Goal: Contribute content: Contribute content

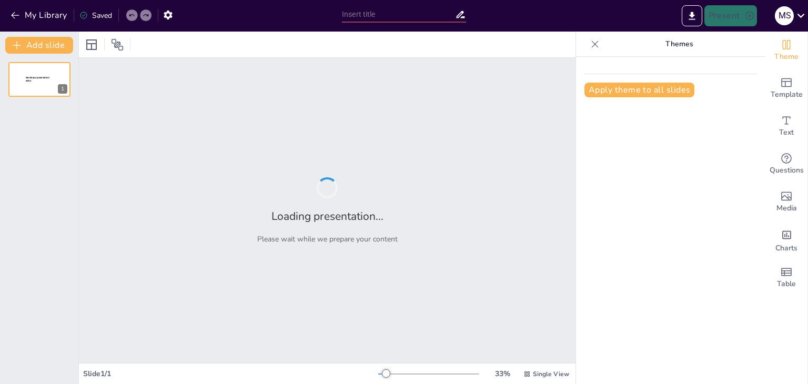
type input "The Future of Security: Quantum Cryptography Explained"
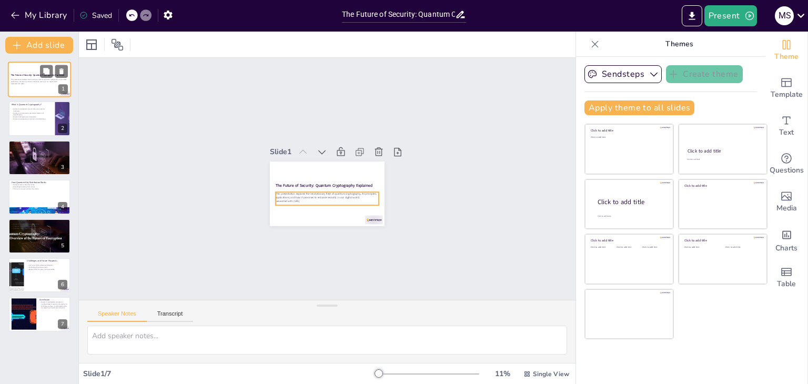
click at [44, 79] on p "This presentation explores the revolutionary field of quantum cryptography, its…" at bounding box center [39, 80] width 57 height 4
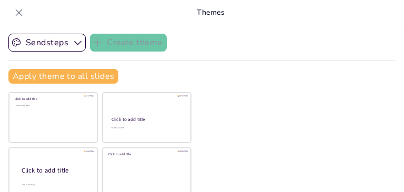
click at [23, 12] on icon at bounding box center [19, 12] width 11 height 11
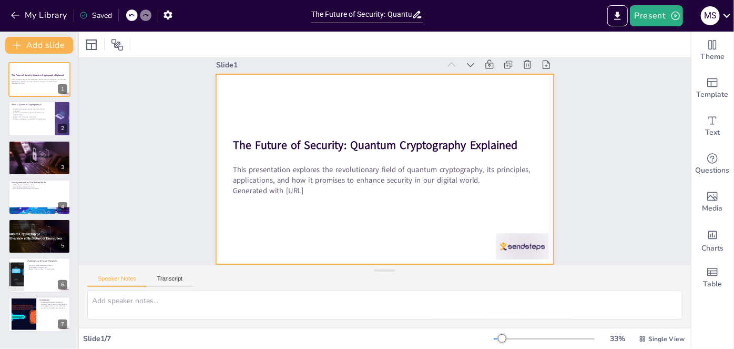
scroll to position [19, 0]
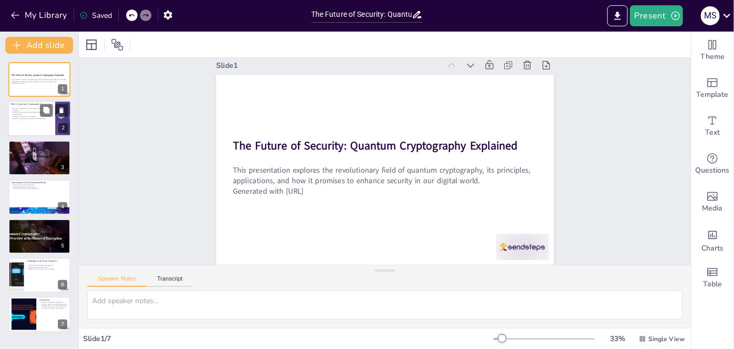
click at [29, 114] on p "Quantum communication guarantees detection of eavesdropping." at bounding box center [31, 114] width 41 height 4
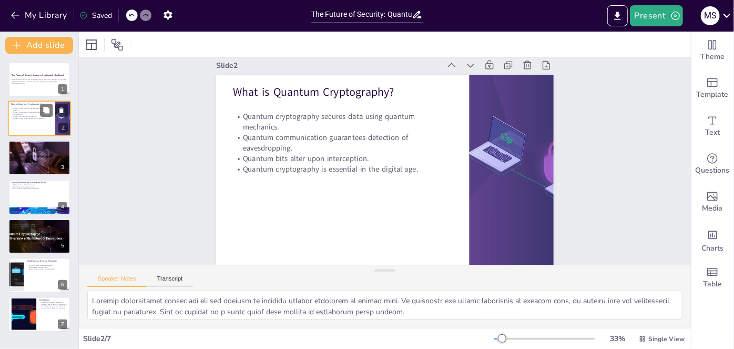
scroll to position [0, 0]
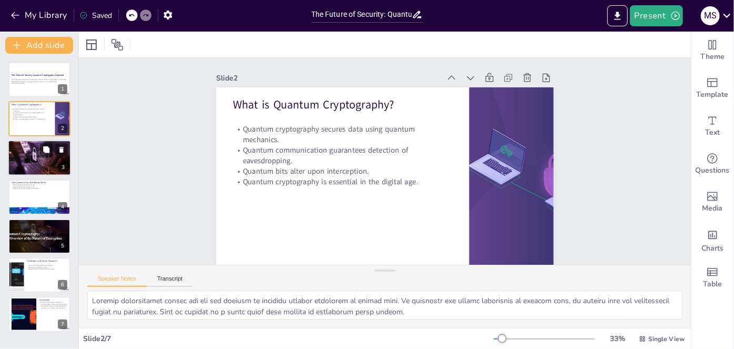
click at [35, 168] on div at bounding box center [40, 158] width 64 height 36
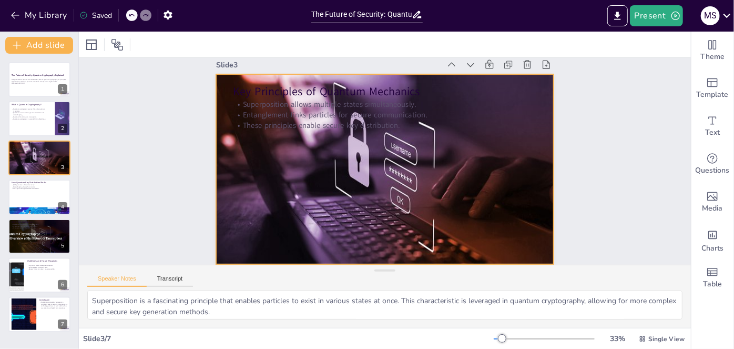
scroll to position [20, 0]
click at [274, 181] on div at bounding box center [393, 163] width 256 height 370
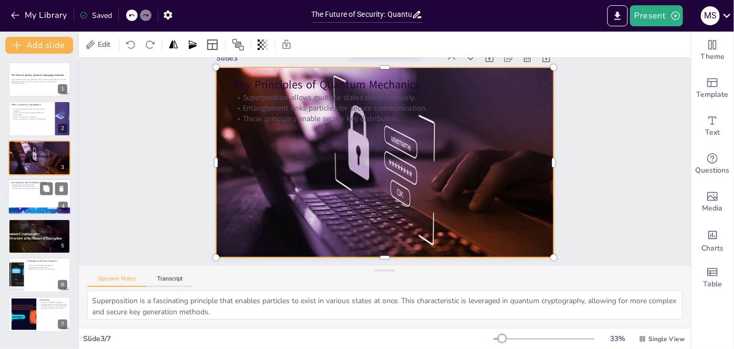
click at [29, 195] on div at bounding box center [39, 197] width 63 height 36
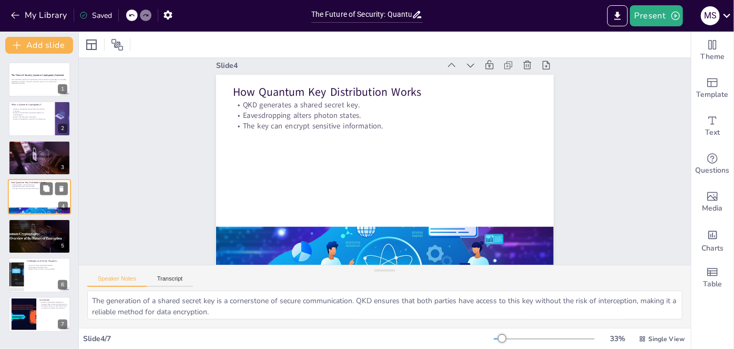
scroll to position [0, 0]
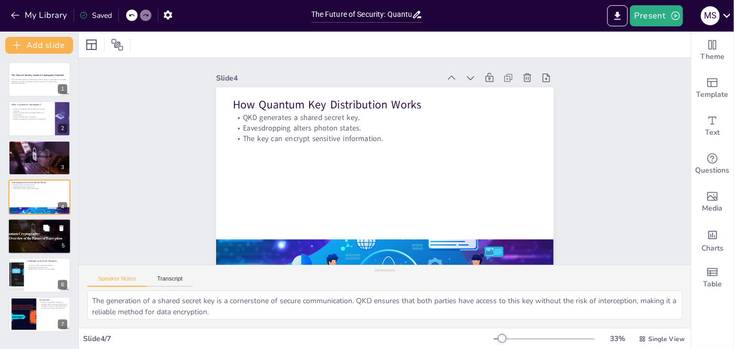
click at [25, 238] on div at bounding box center [39, 236] width 77 height 36
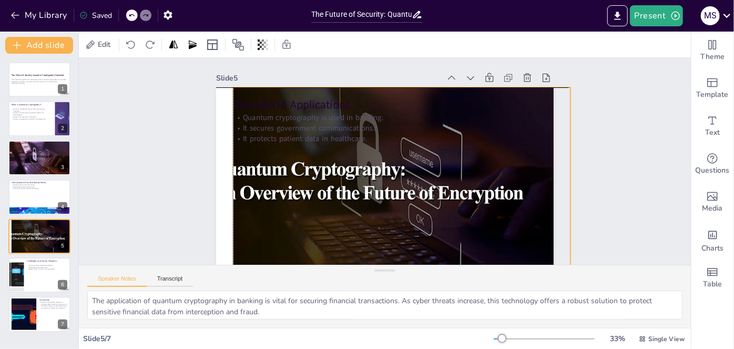
drag, startPoint x: 275, startPoint y: 185, endPoint x: 290, endPoint y: 188, distance: 15.6
click at [290, 188] on div at bounding box center [367, 182] width 271 height 440
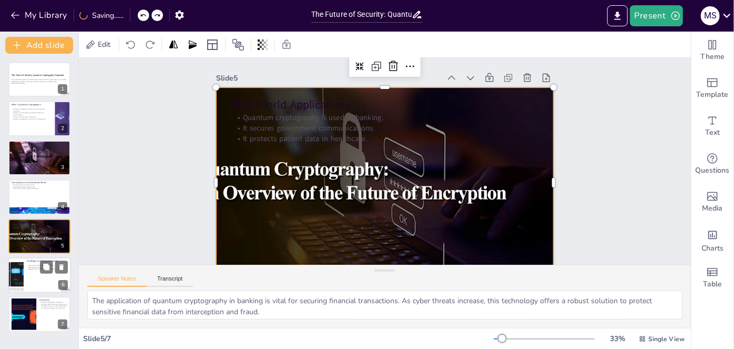
click at [41, 288] on div at bounding box center [39, 275] width 63 height 36
type textarea "The high costs associated with quantum cryptography are a significant barrier t…"
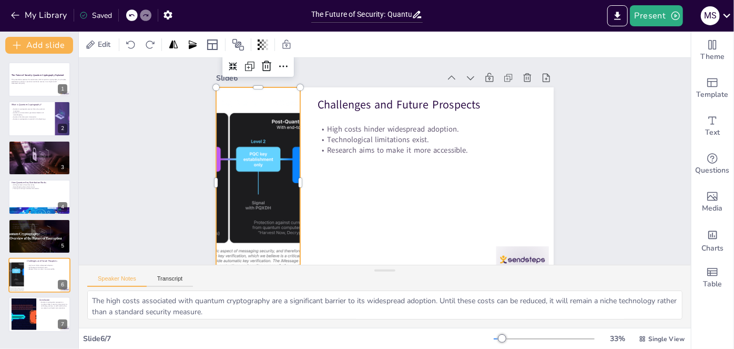
click at [306, 170] on div at bounding box center [455, 268] width 299 height 360
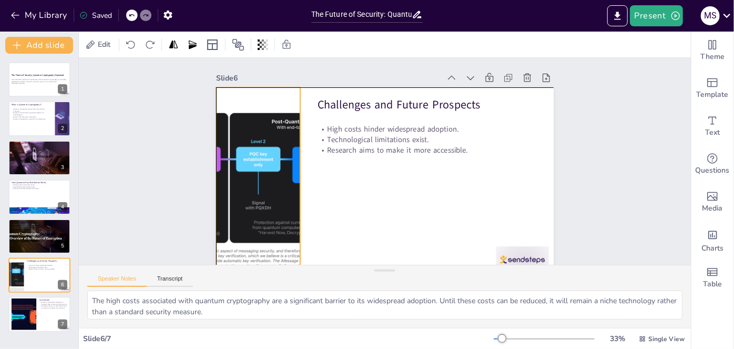
click at [266, 182] on div at bounding box center [404, 34] width 276 height 352
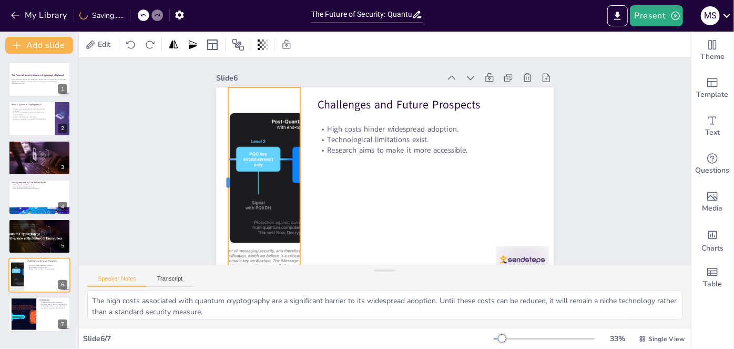
drag, startPoint x: 208, startPoint y: 182, endPoint x: 220, endPoint y: 183, distance: 12.1
click at [220, 183] on div at bounding box center [224, 182] width 8 height 190
click at [177, 189] on div "Slide 1 The Future of Security: Quantum Cryptography Explained This presentatio…" at bounding box center [380, 165] width 538 height 624
click at [235, 194] on div at bounding box center [303, 62] width 319 height 362
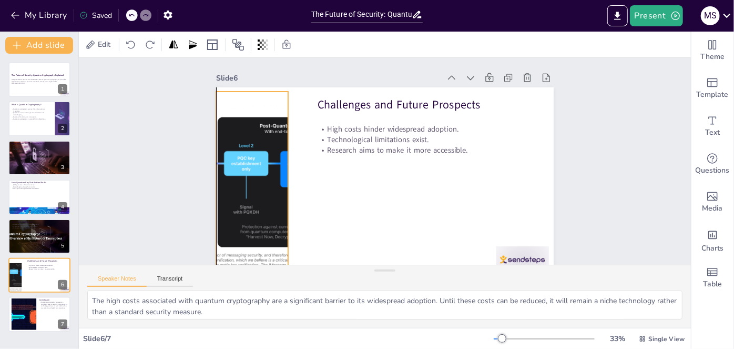
drag, startPoint x: 235, startPoint y: 194, endPoint x: 224, endPoint y: 198, distance: 12.3
click at [224, 198] on div at bounding box center [337, 294] width 319 height 362
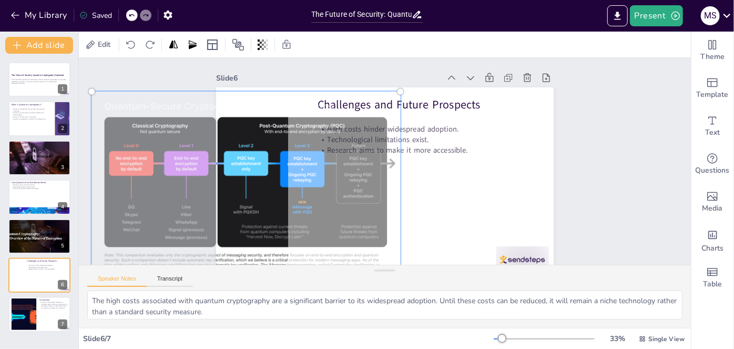
click at [313, 210] on div at bounding box center [501, 82] width 376 height 316
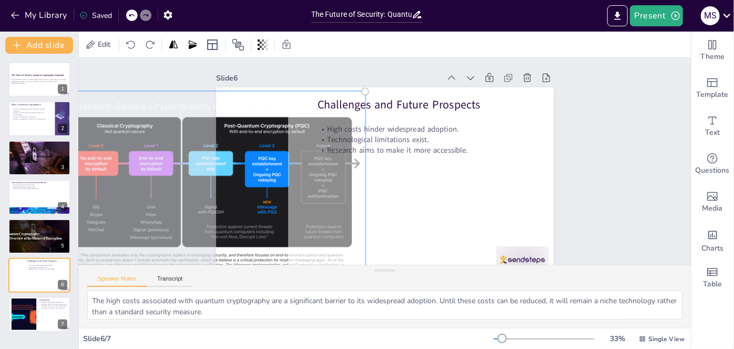
drag, startPoint x: 242, startPoint y: 199, endPoint x: 207, endPoint y: 200, distance: 35.3
click at [207, 200] on div at bounding box center [210, 186] width 321 height 203
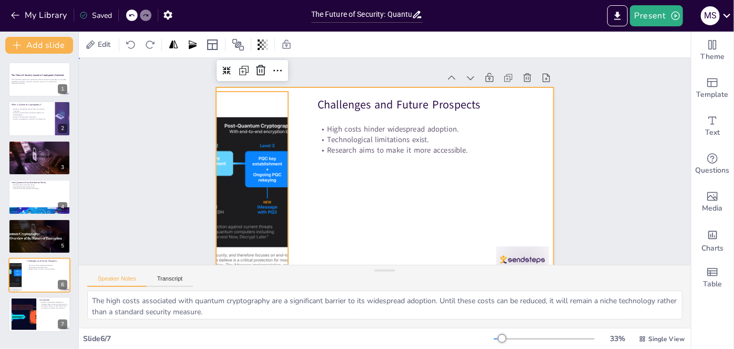
click at [415, 207] on div at bounding box center [364, 157] width 256 height 370
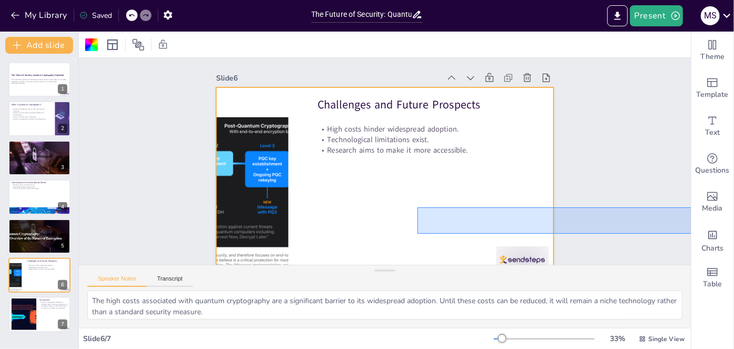
drag, startPoint x: 721, startPoint y: 234, endPoint x: 495, endPoint y: 24, distance: 308.5
click at [610, 14] on div "My Library Saved The Future of Security: Quantum Cryptography Explained Present…" at bounding box center [367, 174] width 734 height 349
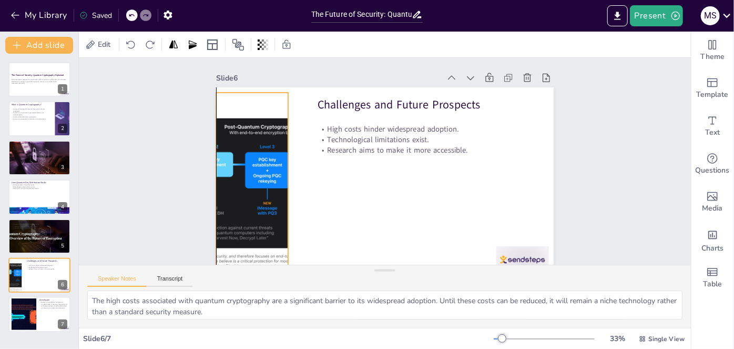
click at [255, 153] on div at bounding box center [306, 3] width 276 height 352
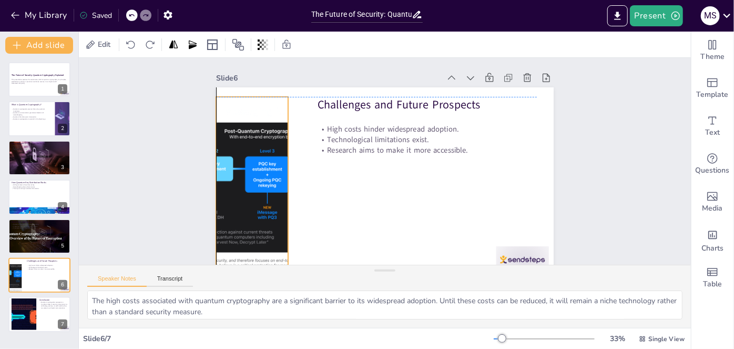
click at [377, 147] on div at bounding box center [557, 203] width 360 height 299
click at [261, 146] on div at bounding box center [291, 311] width 348 height 357
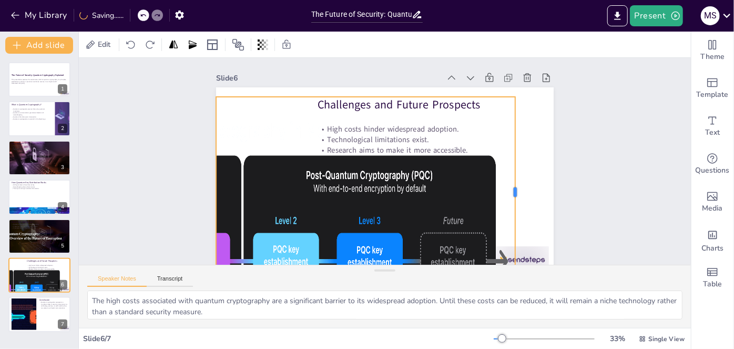
drag, startPoint x: 282, startPoint y: 189, endPoint x: 489, endPoint y: 132, distance: 214.4
click at [510, 215] on div at bounding box center [452, 282] width 147 height 134
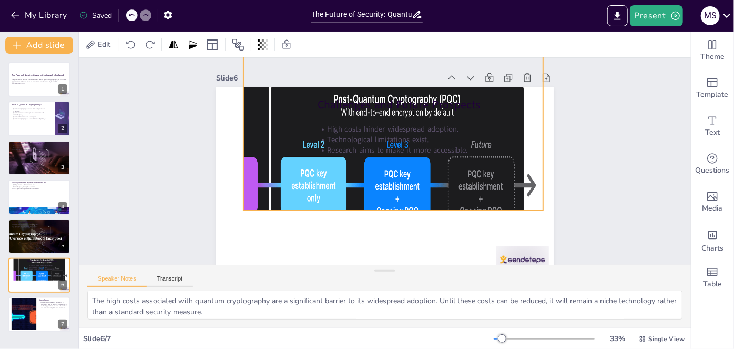
drag, startPoint x: 410, startPoint y: 193, endPoint x: 467, endPoint y: 139, distance: 78.9
click at [444, 122] on div at bounding box center [316, 82] width 481 height 503
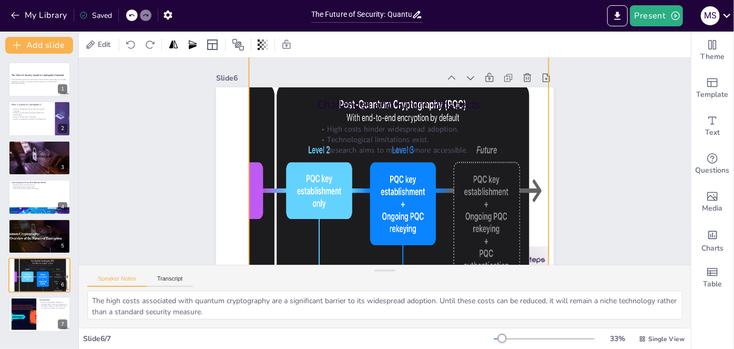
drag, startPoint x: 393, startPoint y: 216, endPoint x: 408, endPoint y: 271, distance: 57.0
click at [408, 280] on div "Slide 1 The Future of Security: Quantum Cryptography Explained This presentatio…" at bounding box center [385, 193] width 612 height 270
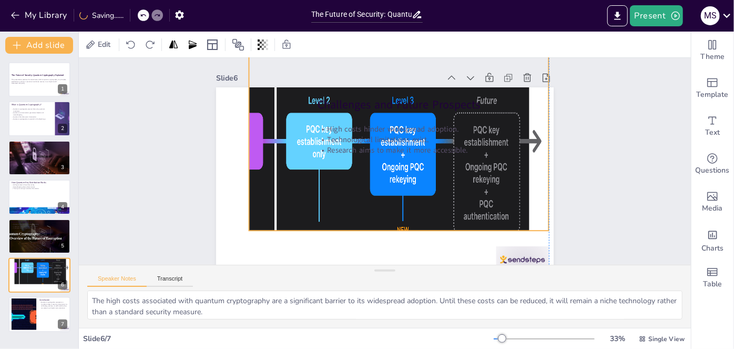
drag, startPoint x: 397, startPoint y: 187, endPoint x: 397, endPoint y: 137, distance: 49.4
click at [397, 137] on div "Challenges and Future Prospects High costs hinder widespread adoption. Technolo…" at bounding box center [440, 210] width 226 height 251
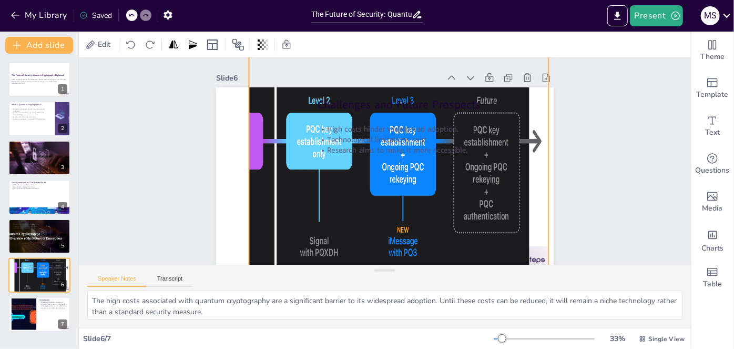
drag, startPoint x: 392, startPoint y: 234, endPoint x: 388, endPoint y: 279, distance: 44.9
click at [388, 281] on div "Slide 1 The Future of Security: Quantum Cryptography Explained This presentatio…" at bounding box center [385, 193] width 612 height 270
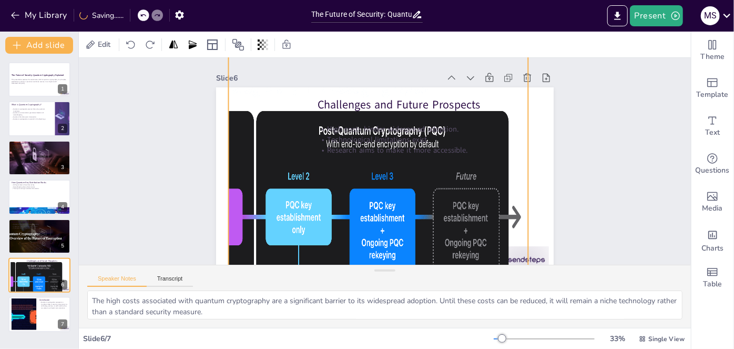
drag, startPoint x: 392, startPoint y: 214, endPoint x: 369, endPoint y: 277, distance: 67.7
click at [370, 284] on div "Slide 1 The Future of Security: Quantum Cryptography Explained This presentatio…" at bounding box center [385, 193] width 612 height 270
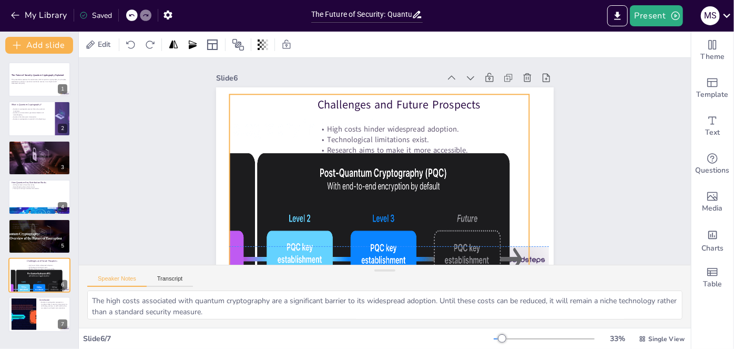
drag, startPoint x: 402, startPoint y: 188, endPoint x: 457, endPoint y: 142, distance: 71.7
click at [413, 214] on div at bounding box center [219, 109] width 521 height 540
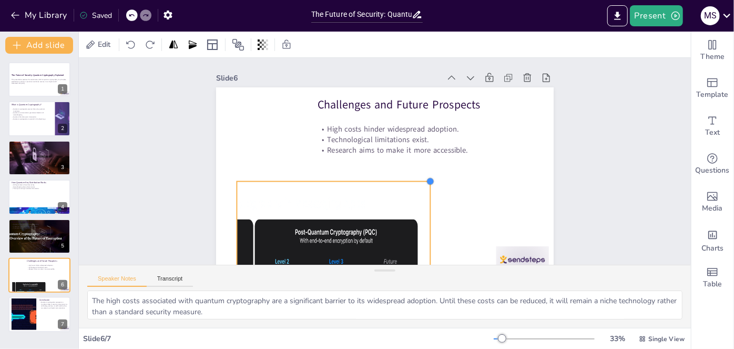
drag, startPoint x: 529, startPoint y: 75, endPoint x: 419, endPoint y: 181, distance: 153.2
click at [357, 130] on div at bounding box center [351, 124] width 11 height 11
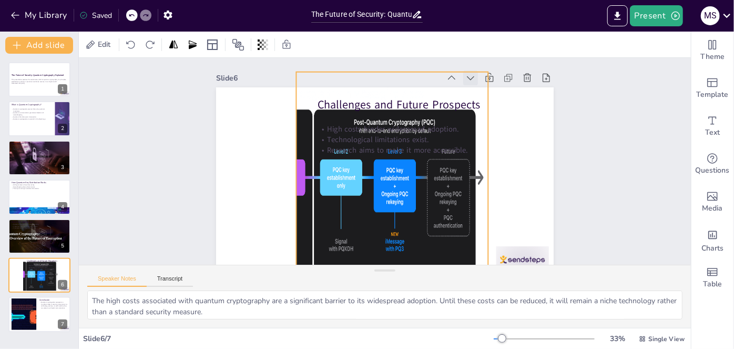
drag, startPoint x: 384, startPoint y: 205, endPoint x: 463, endPoint y: 72, distance: 154.7
click at [446, 90] on div at bounding box center [397, 96] width 394 height 389
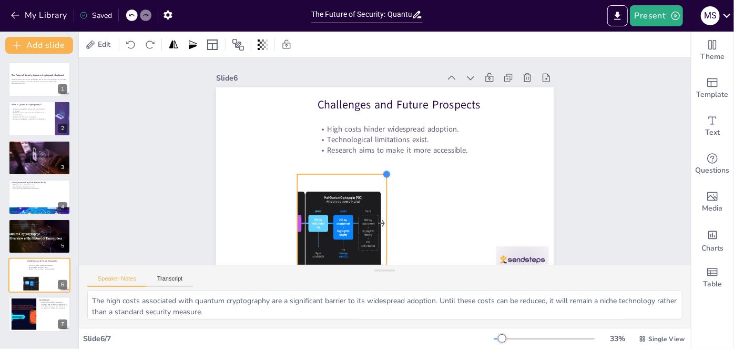
drag, startPoint x: 481, startPoint y: 69, endPoint x: 379, endPoint y: 179, distance: 150.0
click at [379, 181] on div "Challenges and Future Prospects High costs hinder widespread adoption. Technolo…" at bounding box center [366, 151] width 333 height 388
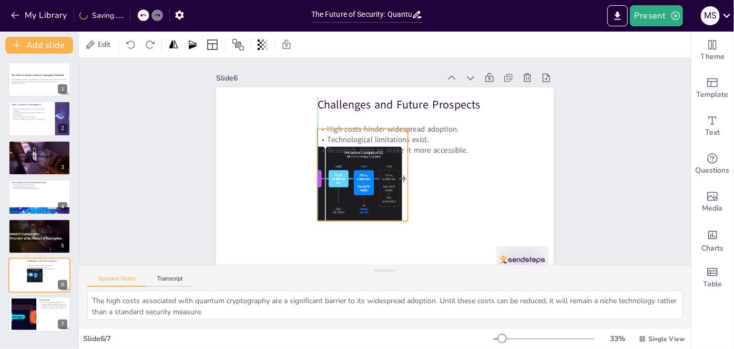
drag, startPoint x: 362, startPoint y: 202, endPoint x: 410, endPoint y: 163, distance: 61.7
click at [399, 160] on div at bounding box center [441, 149] width 180 height 177
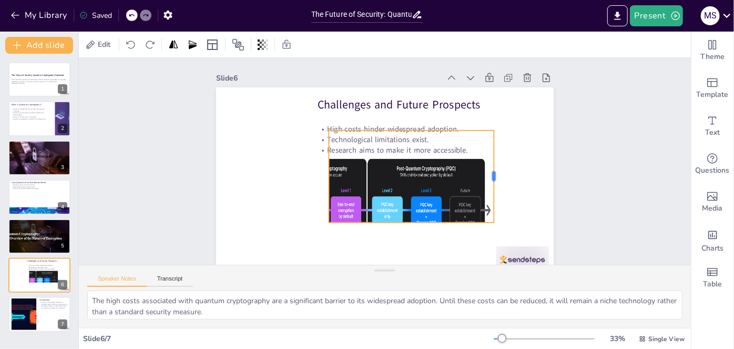
drag, startPoint x: 412, startPoint y: 174, endPoint x: 487, endPoint y: 164, distance: 75.4
click at [487, 200] on div at bounding box center [468, 239] width 61 height 79
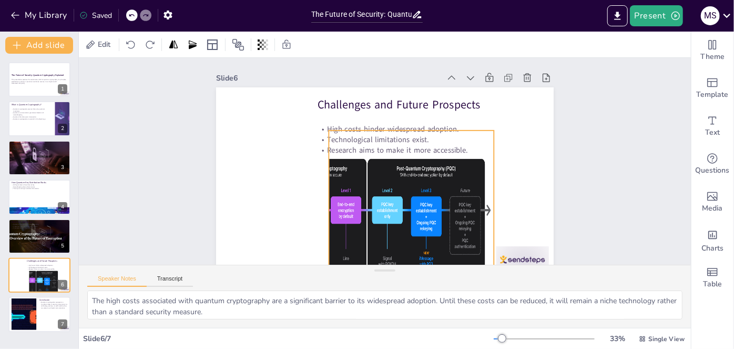
drag, startPoint x: 403, startPoint y: 225, endPoint x: 406, endPoint y: 284, distance: 59.5
click at [407, 290] on div "Slide 1 The Future of Security: Quantum Cryptography Explained This presentatio…" at bounding box center [385, 193] width 612 height 270
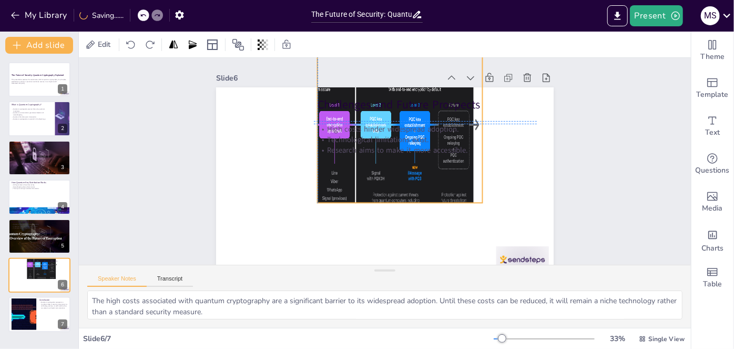
drag, startPoint x: 421, startPoint y: 223, endPoint x: 406, endPoint y: 136, distance: 88.6
click at [441, 135] on div "Challenges and Future Prospects High costs hinder widespread adoption. Technolo…" at bounding box center [458, 154] width 35 height 336
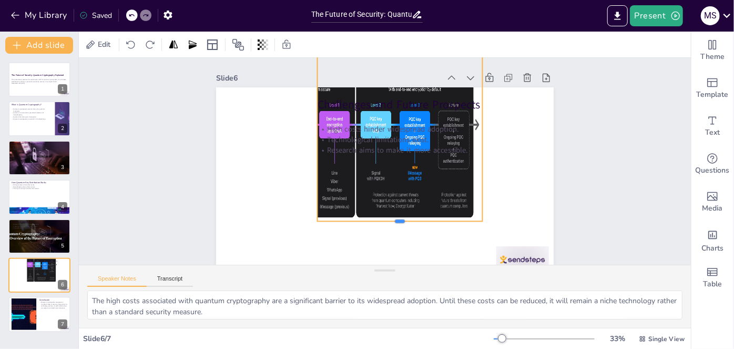
drag, startPoint x: 394, startPoint y: 204, endPoint x: 402, endPoint y: 220, distance: 18.8
click at [341, 222] on div at bounding box center [319, 163] width 43 height 164
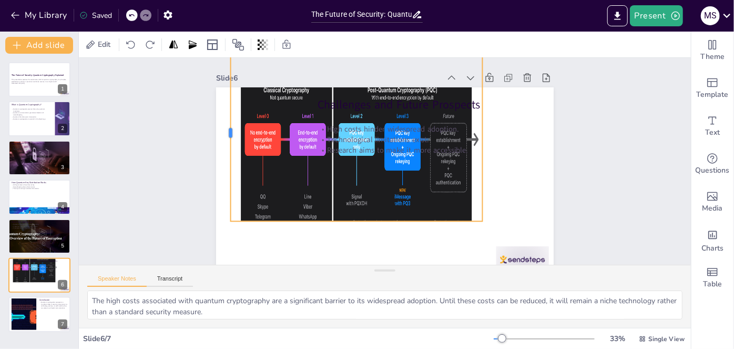
drag, startPoint x: 308, startPoint y: 135, endPoint x: 221, endPoint y: 149, distance: 87.9
click at [479, 169] on div at bounding box center [518, 251] width 79 height 164
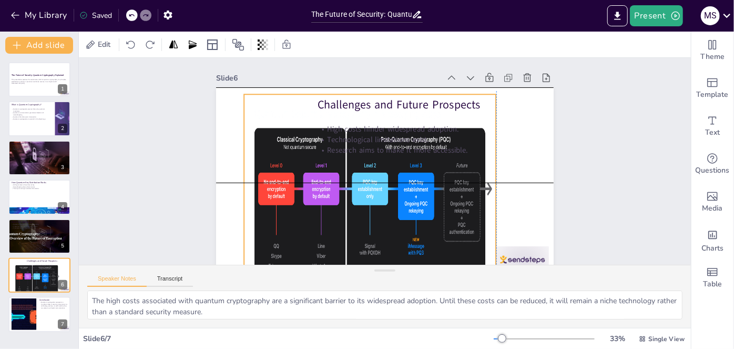
drag, startPoint x: 408, startPoint y: 155, endPoint x: 422, endPoint y: 175, distance: 24.7
click at [420, 87] on div "Challenges and Future Prospects High costs hinder widespread adoption. Technolo…" at bounding box center [385, 87] width 338 height 0
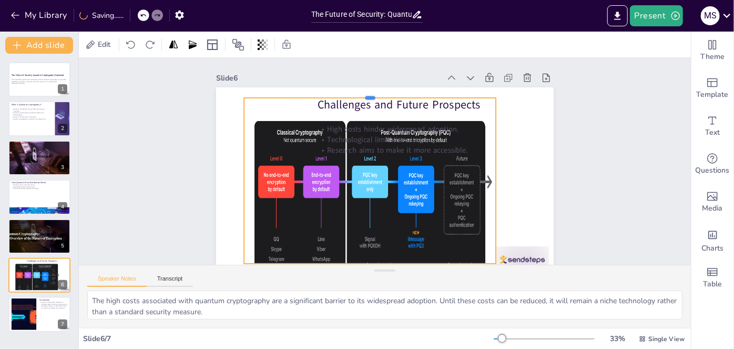
drag, startPoint x: 362, startPoint y: 87, endPoint x: 377, endPoint y: 94, distance: 16.7
click at [363, 96] on div at bounding box center [399, 93] width 234 height 110
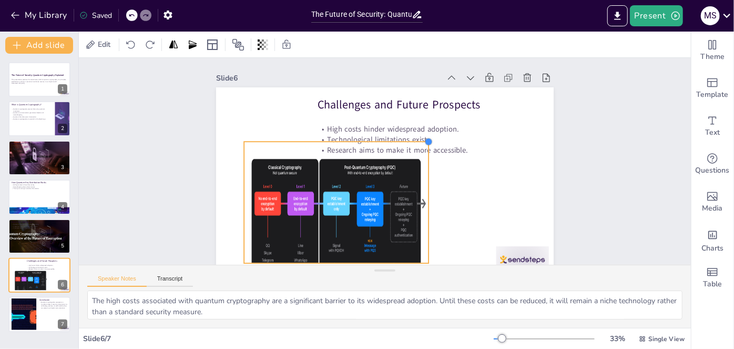
drag, startPoint x: 492, startPoint y: 96, endPoint x: 425, endPoint y: 169, distance: 98.6
click at [425, 169] on div "Challenges and Future Prospects High costs hinder widespread adoption. Technolo…" at bounding box center [385, 182] width 338 height 190
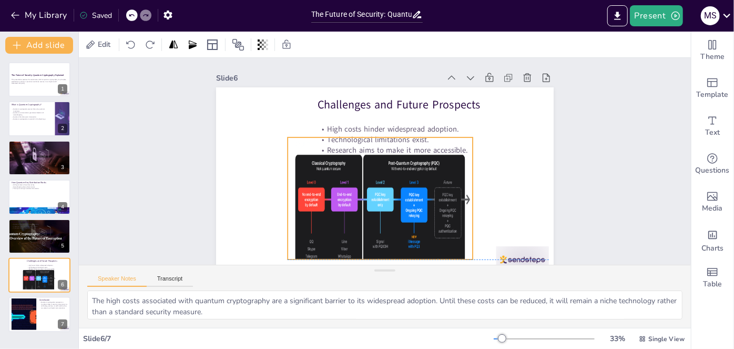
drag, startPoint x: 382, startPoint y: 197, endPoint x: 426, endPoint y: 195, distance: 43.7
click at [426, 195] on div at bounding box center [330, 188] width 251 height 252
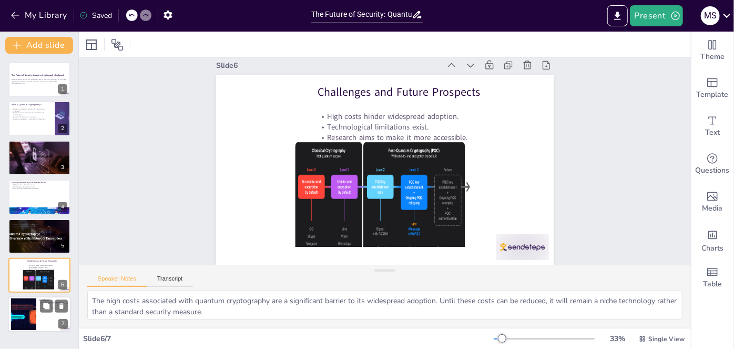
scroll to position [20, 0]
click at [28, 307] on div at bounding box center [24, 314] width 64 height 32
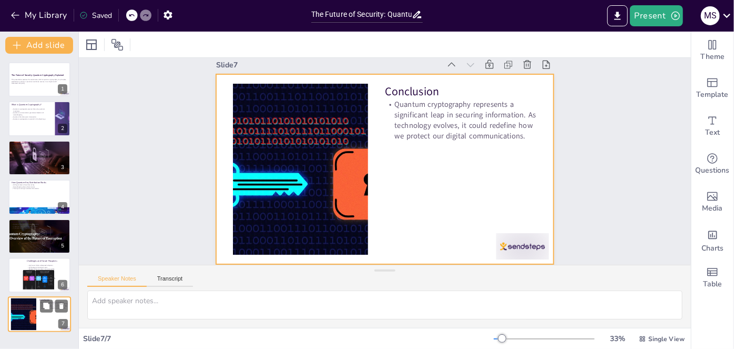
click at [54, 323] on div at bounding box center [39, 315] width 63 height 36
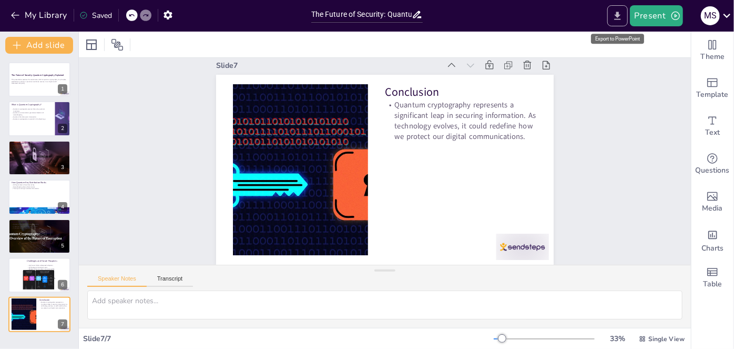
click at [618, 9] on button "Export to PowerPoint" at bounding box center [618, 15] width 21 height 21
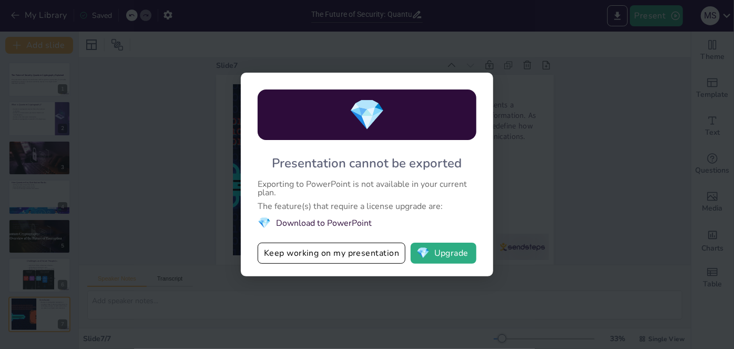
click at [220, 193] on div "💎 Presentation cannot be exported Exporting to PowerPoint is not available in y…" at bounding box center [367, 174] width 734 height 349
click at [379, 256] on button "Keep working on my presentation" at bounding box center [332, 252] width 148 height 21
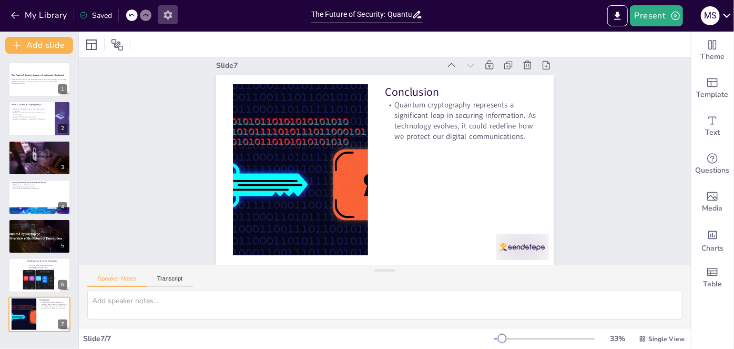
click at [164, 18] on icon "button" at bounding box center [168, 14] width 11 height 11
